Goal: Transaction & Acquisition: Subscribe to service/newsletter

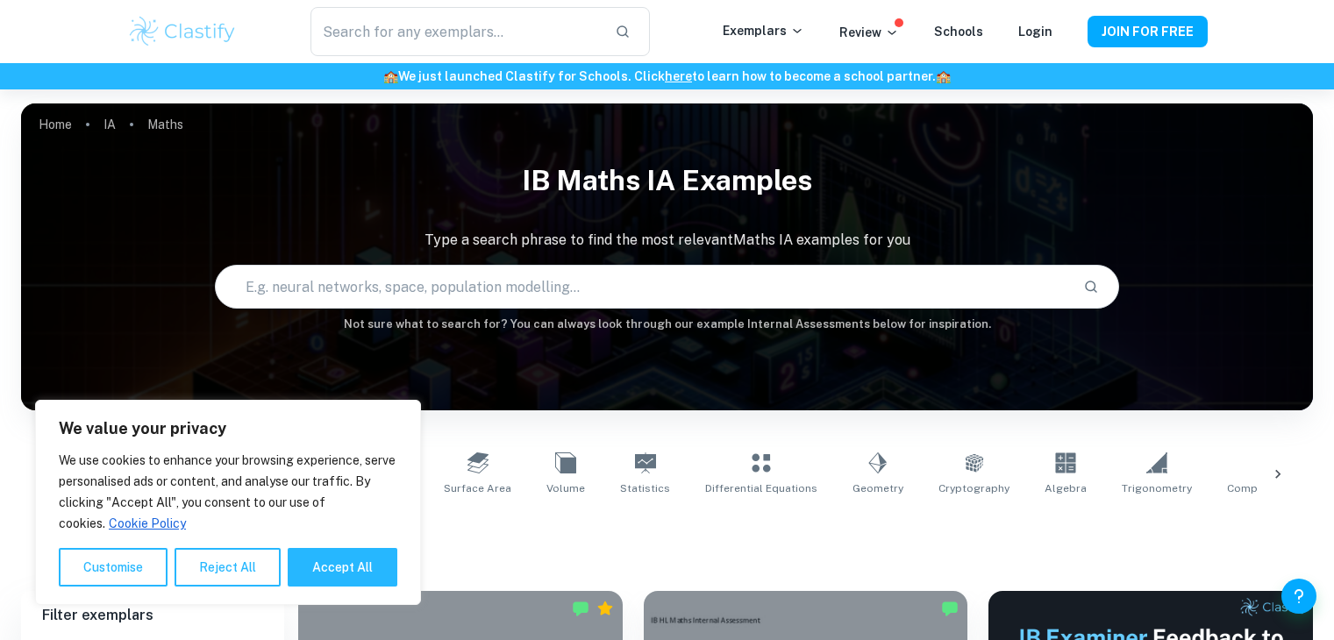
scroll to position [365, 0]
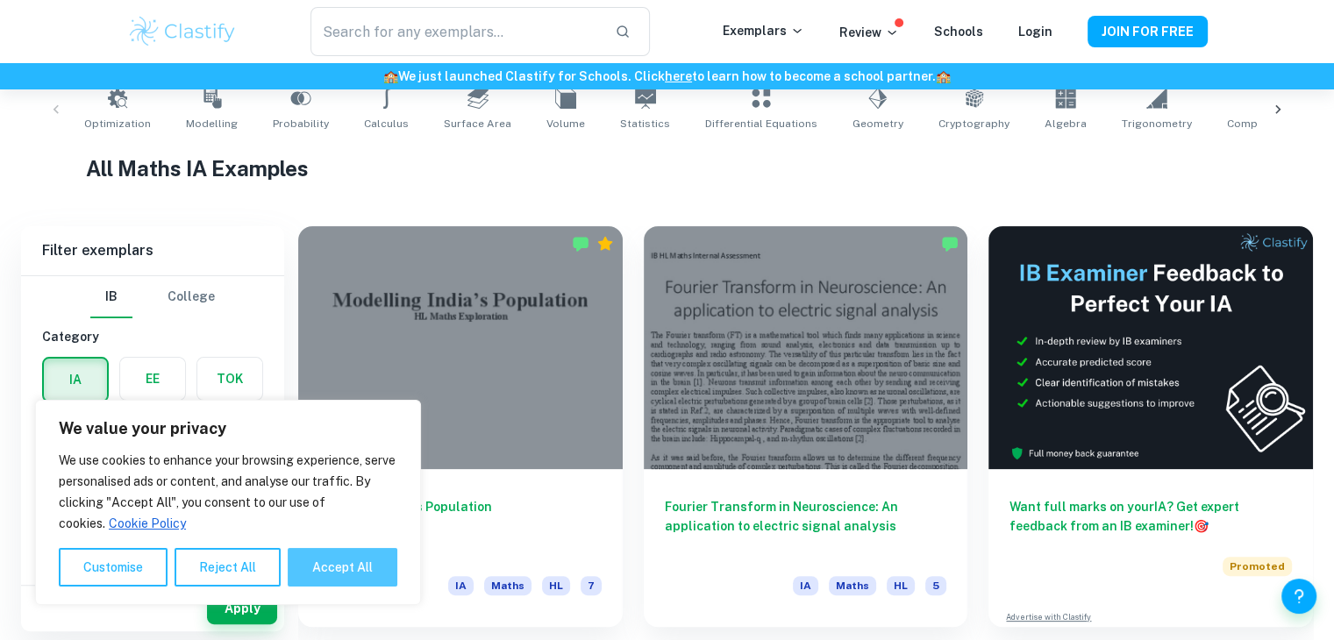
click at [369, 562] on button "Accept All" at bounding box center [343, 567] width 110 height 39
checkbox input "true"
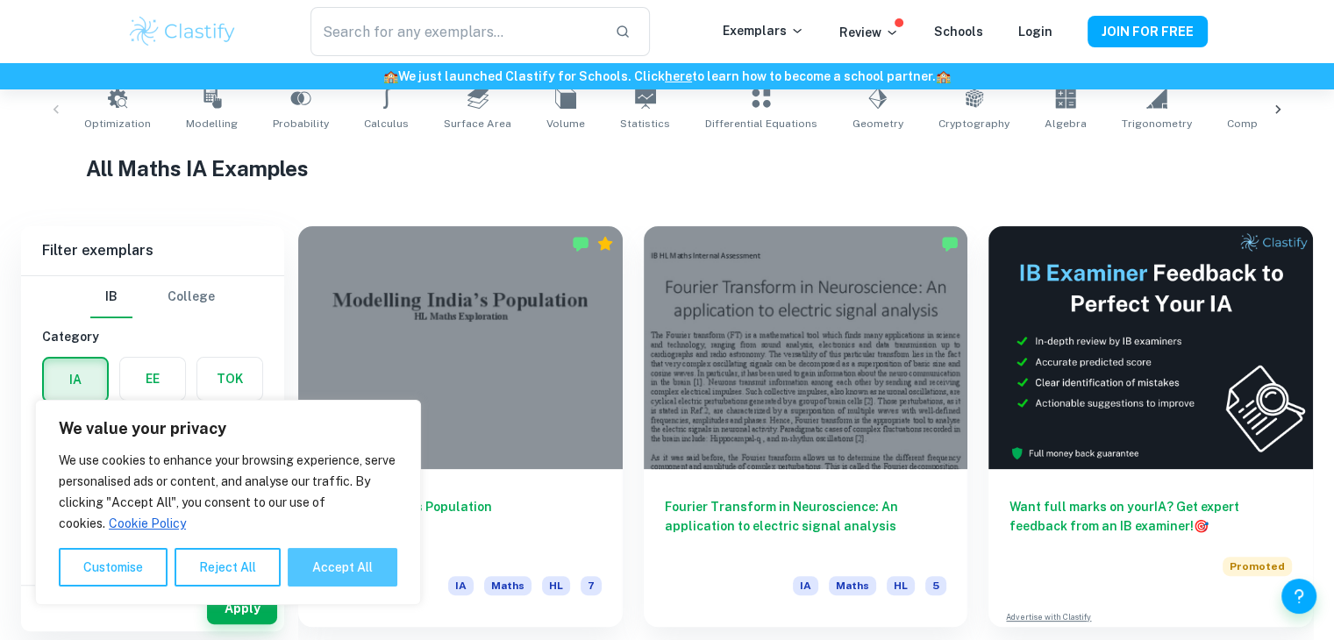
checkbox input "true"
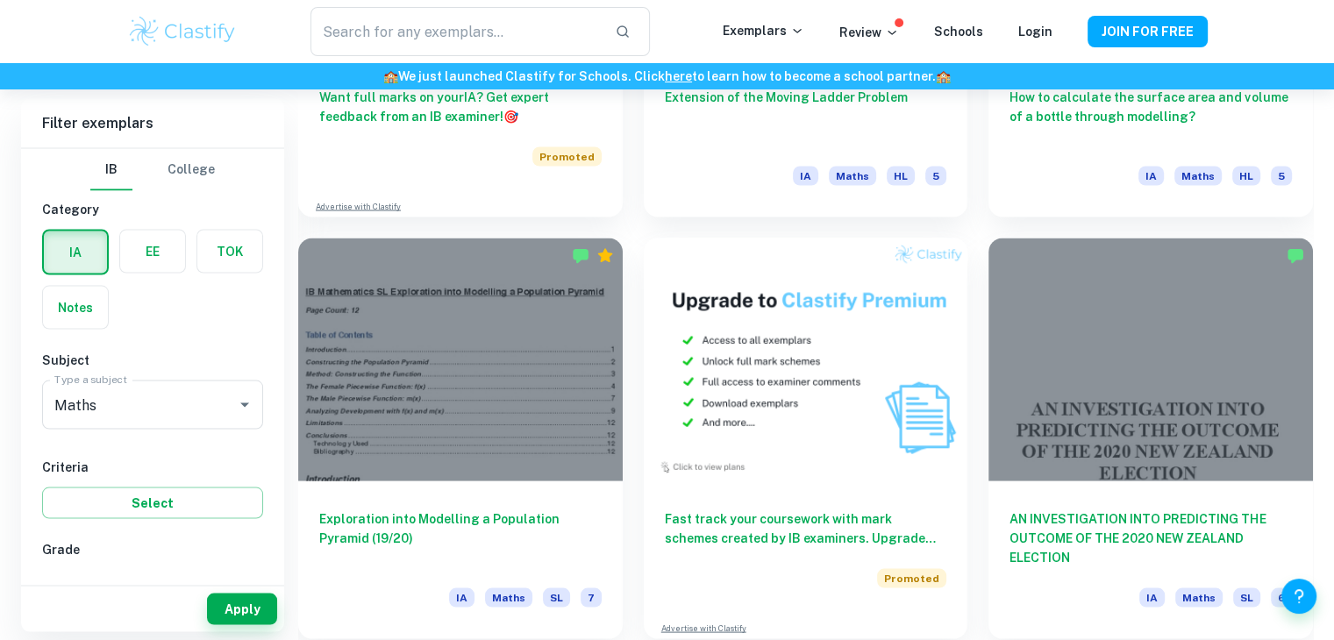
scroll to position [3310, 0]
click at [1322, 175] on div "Home IA Maths IB Maths IA examples Type a search phrase to find the most releva…" at bounding box center [667, 432] width 1334 height 7307
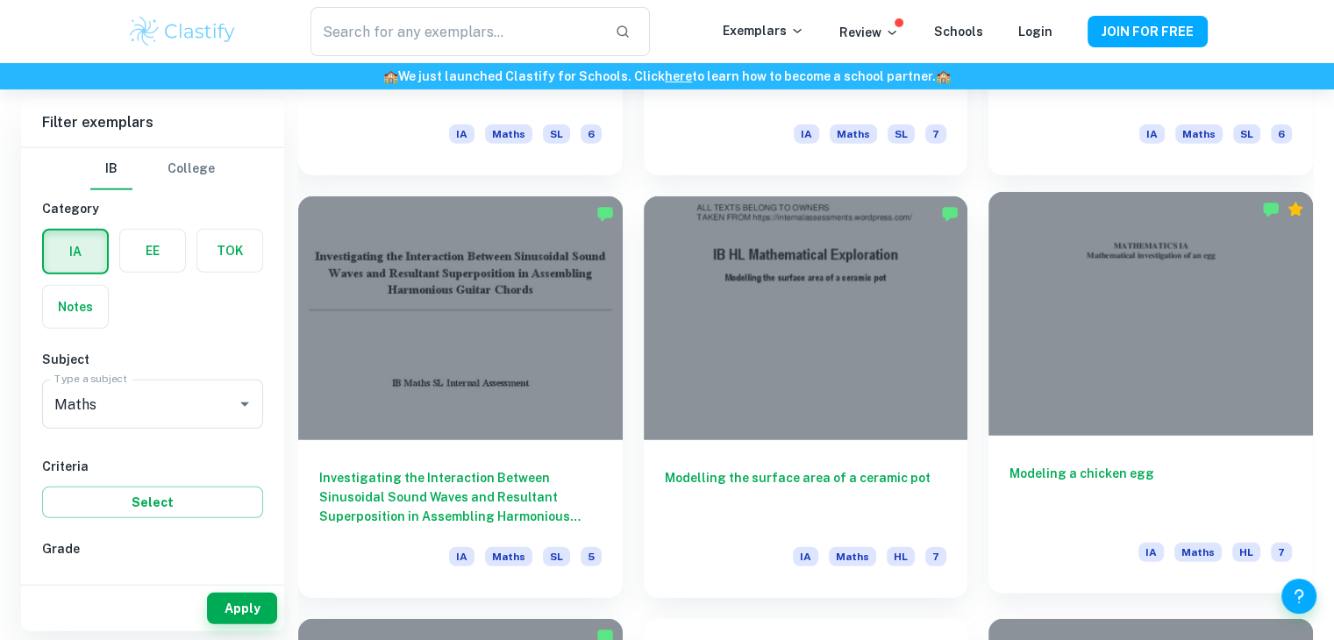
scroll to position [4615, 0]
click at [1242, 376] on div at bounding box center [1151, 314] width 325 height 243
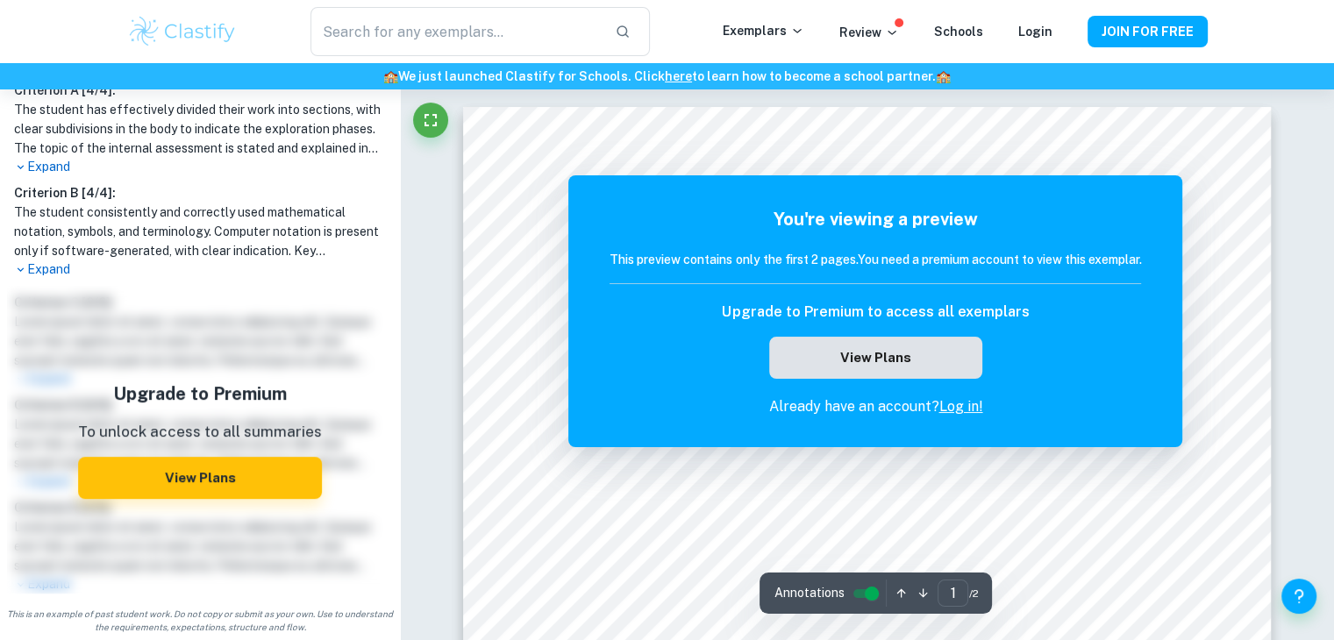
click at [866, 366] on button "View Plans" at bounding box center [875, 358] width 212 height 42
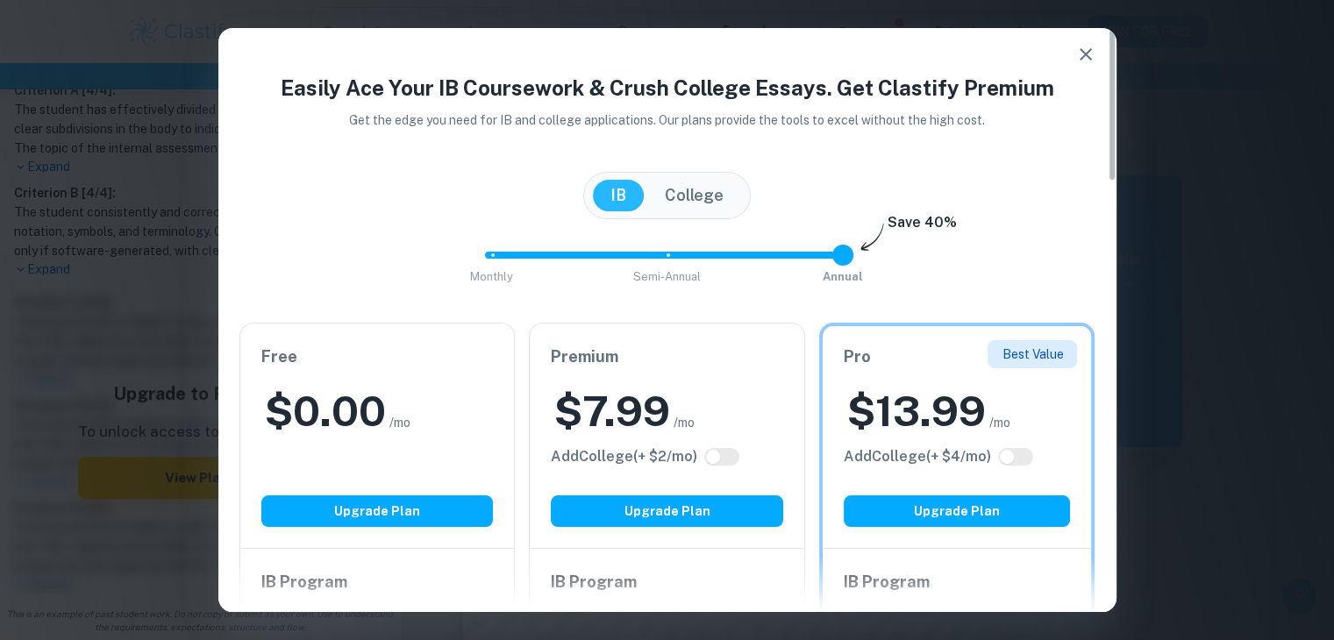
click at [1077, 54] on icon "button" at bounding box center [1085, 54] width 21 height 21
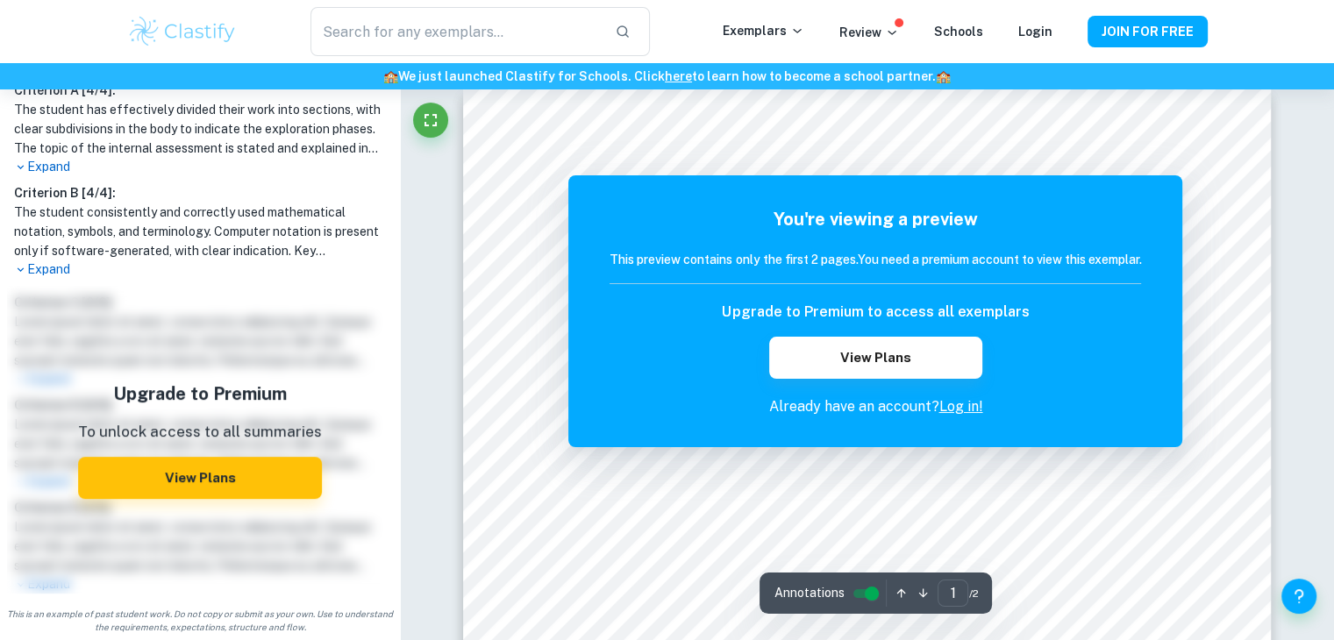
scroll to position [31, 0]
